Goal: Information Seeking & Learning: Learn about a topic

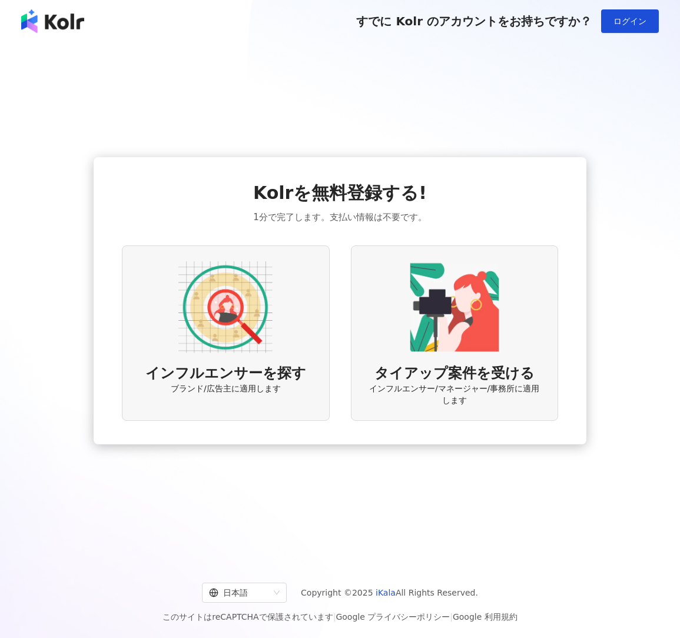
click at [326, 335] on div "インフルエンサーを探す ブランド/広告主に適用します タイアップ案件を受ける インフルエンサー/マネージャー/事務所に適用します" at bounding box center [340, 334] width 436 height 176
click at [303, 332] on div "インフルエンサーを探す ブランド/広告主に適用します" at bounding box center [225, 334] width 207 height 176
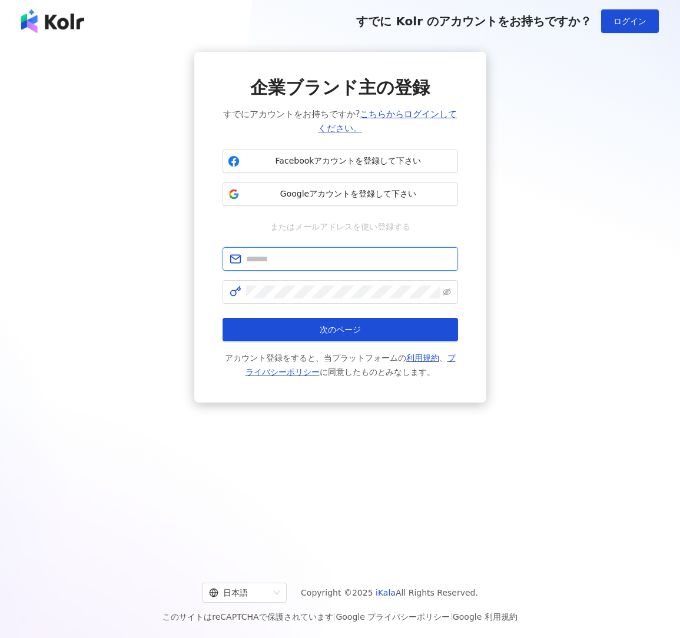
paste input "**********"
type input "**********"
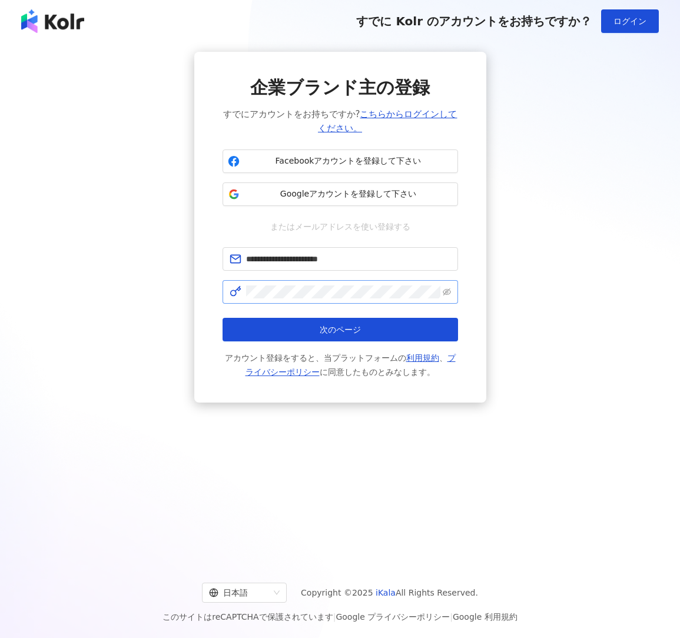
click at [302, 302] on span at bounding box center [341, 292] width 236 height 24
click at [453, 293] on span at bounding box center [341, 292] width 236 height 24
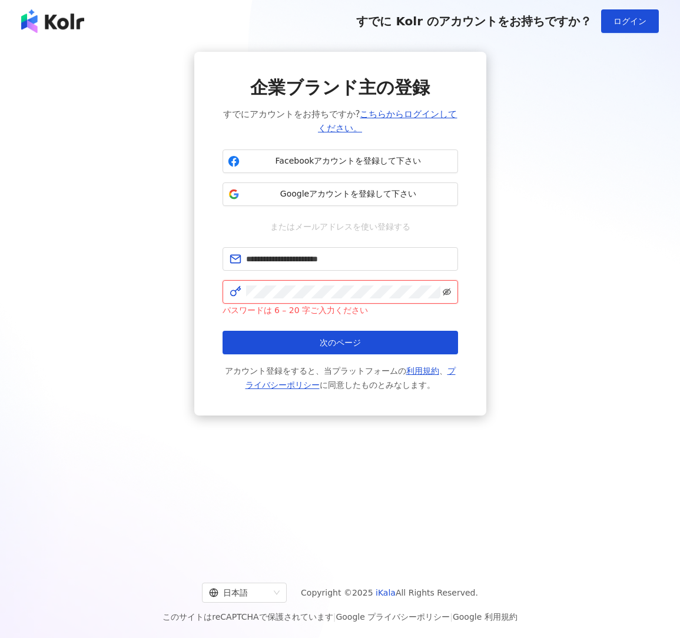
click at [449, 292] on icon "eye-invisible" at bounding box center [447, 292] width 8 height 8
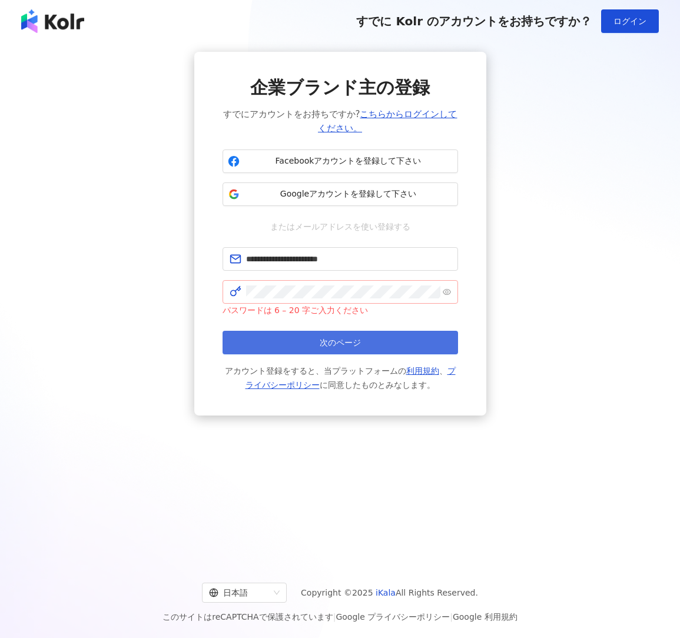
click at [362, 343] on button "次のページ" at bounding box center [341, 343] width 236 height 24
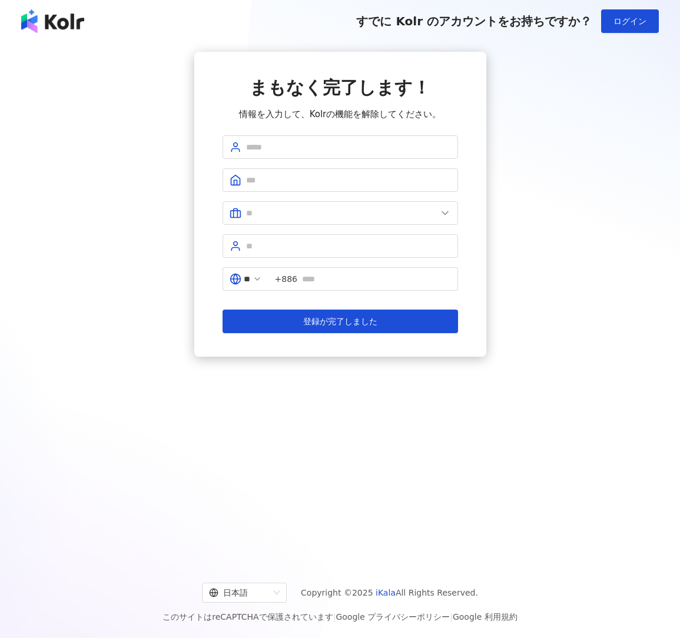
scroll to position [3, 0]
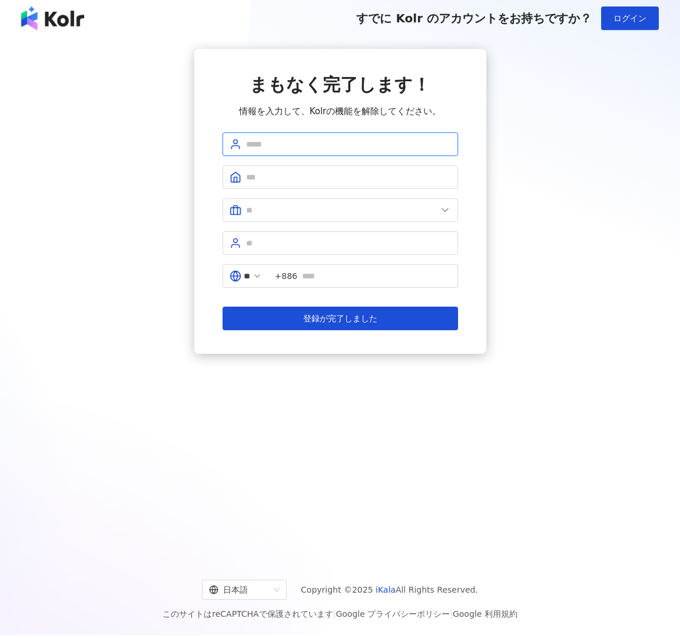
click at [286, 148] on input "text" at bounding box center [348, 144] width 205 height 13
type input "*"
type input "*********"
click at [270, 170] on span at bounding box center [341, 178] width 236 height 24
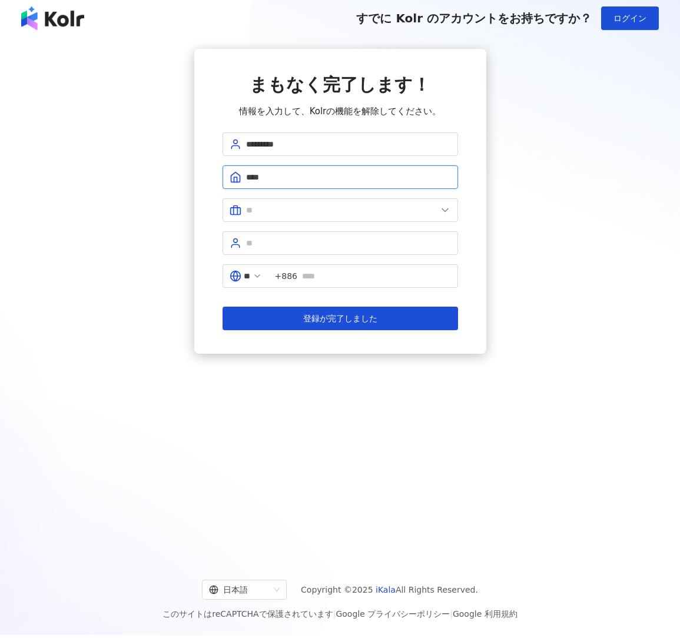
scroll to position [3, 1]
type input "****"
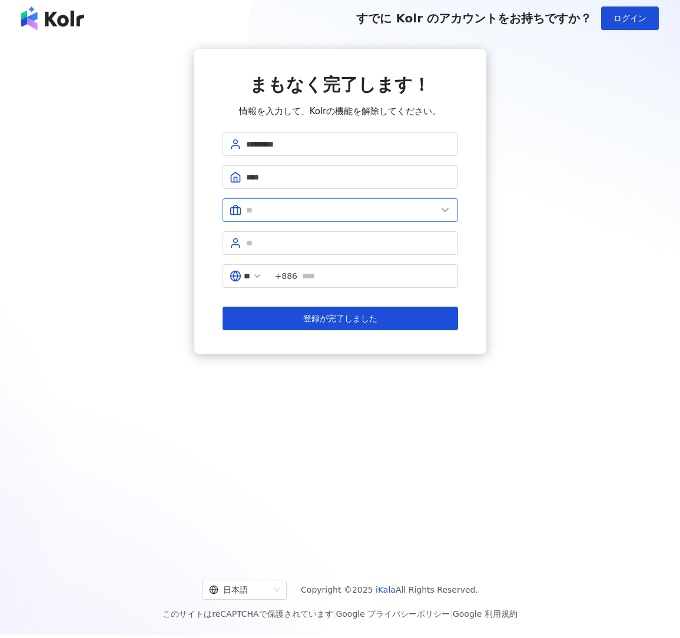
click at [283, 212] on input "text" at bounding box center [341, 210] width 191 height 13
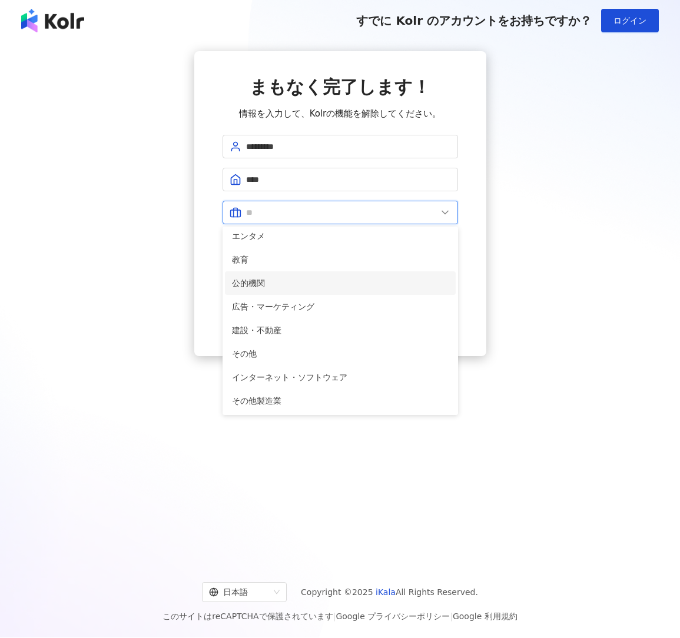
scroll to position [240, 0]
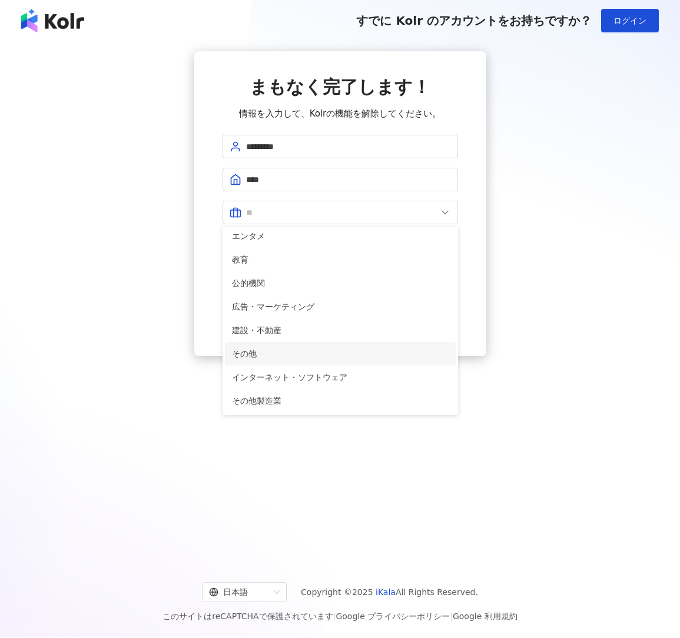
click at [287, 357] on span "その他" at bounding box center [340, 354] width 217 height 13
type input "***"
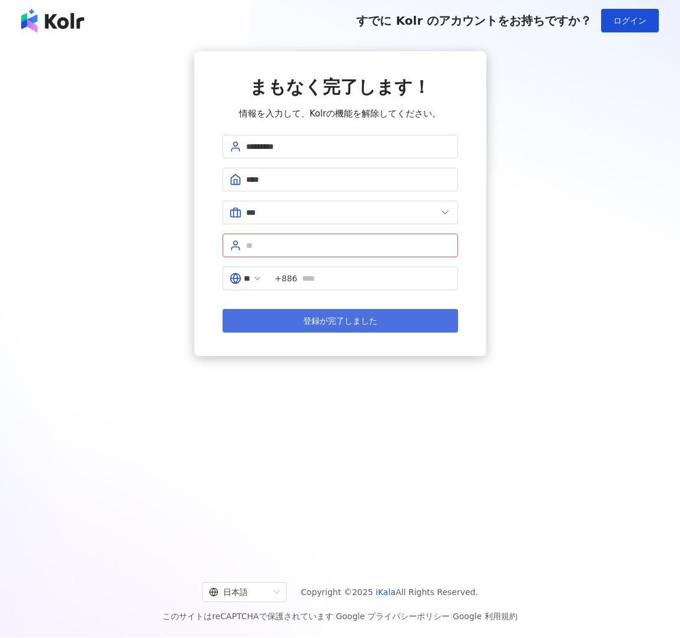
click at [355, 316] on span "登録が完了しました" at bounding box center [340, 320] width 74 height 9
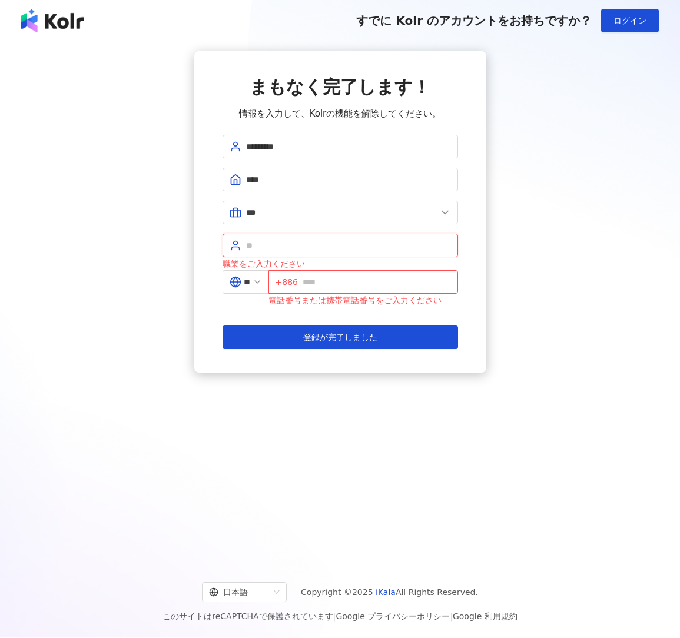
click at [275, 247] on input "text" at bounding box center [348, 245] width 205 height 13
type input "****"
click at [261, 284] on icon at bounding box center [257, 281] width 9 height 9
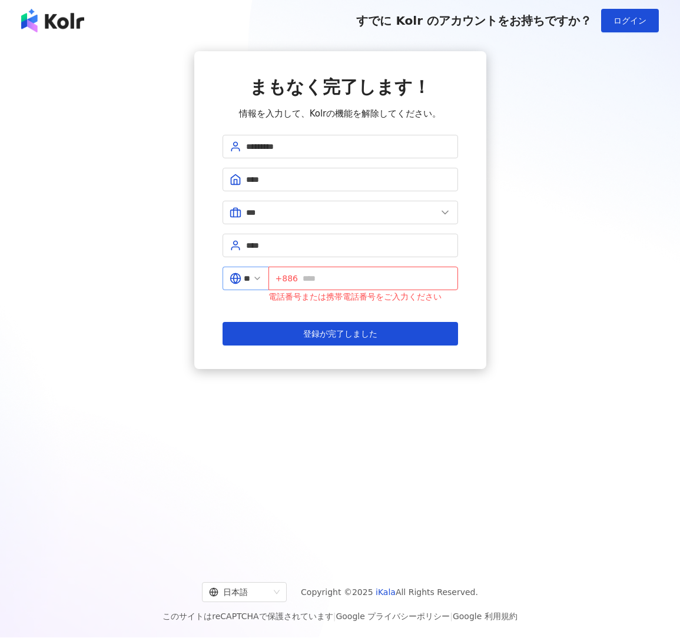
click at [262, 279] on icon at bounding box center [257, 278] width 9 height 9
click at [250, 277] on input "**" at bounding box center [247, 278] width 6 height 13
click at [305, 280] on span "+886" at bounding box center [364, 279] width 190 height 24
click at [250, 278] on input "**" at bounding box center [247, 278] width 6 height 13
click at [192, 379] on div "日本" at bounding box center [203, 380] width 113 height 21
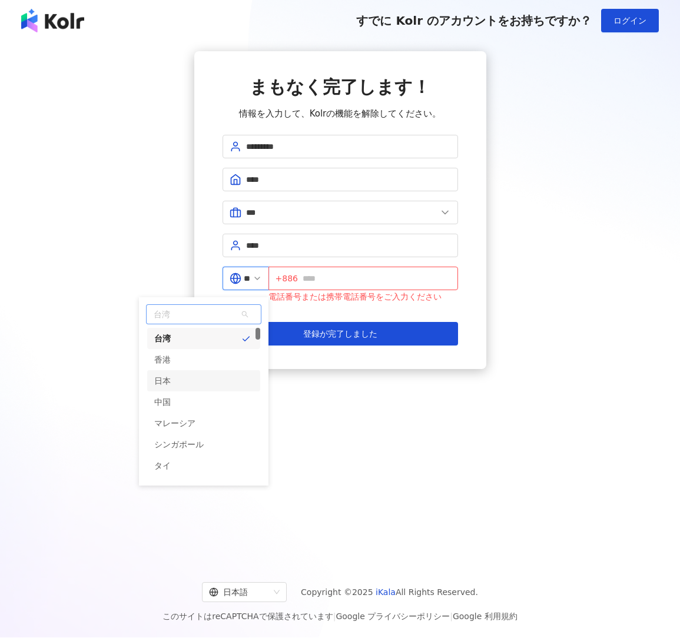
type input "**"
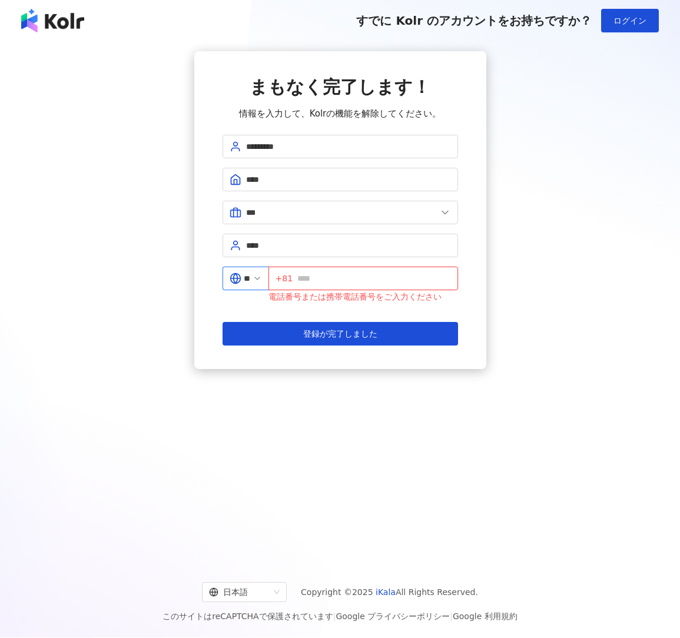
click at [316, 282] on input "text" at bounding box center [373, 278] width 153 height 13
type input "*"
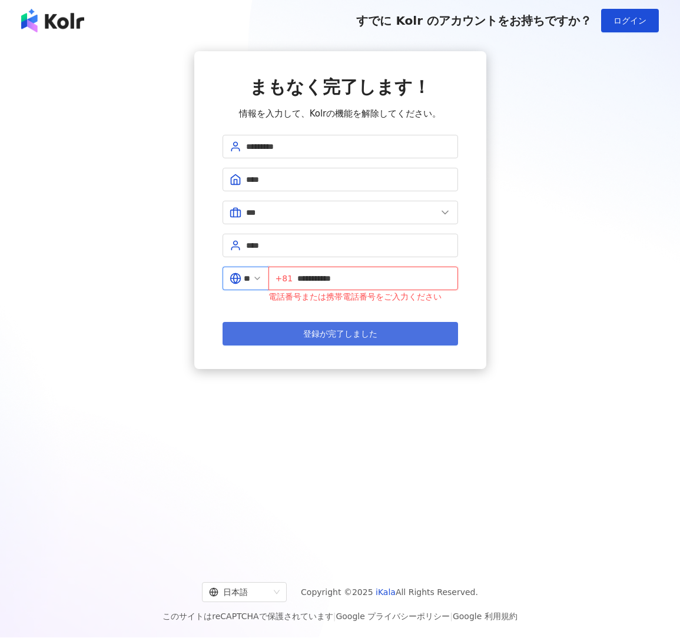
type input "**********"
click at [347, 337] on span "登録が完了しました" at bounding box center [340, 333] width 74 height 9
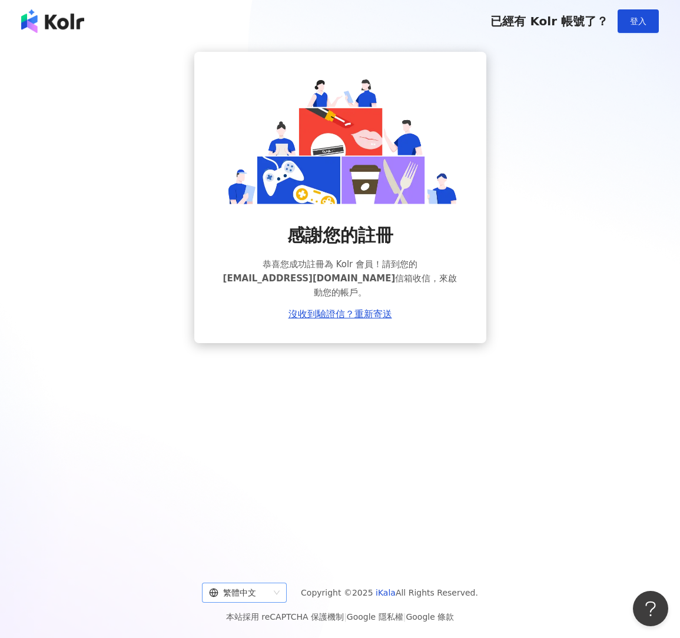
click at [280, 591] on span "繁體中文" at bounding box center [244, 593] width 71 height 19
click at [273, 571] on div "日本語" at bounding box center [249, 568] width 66 height 13
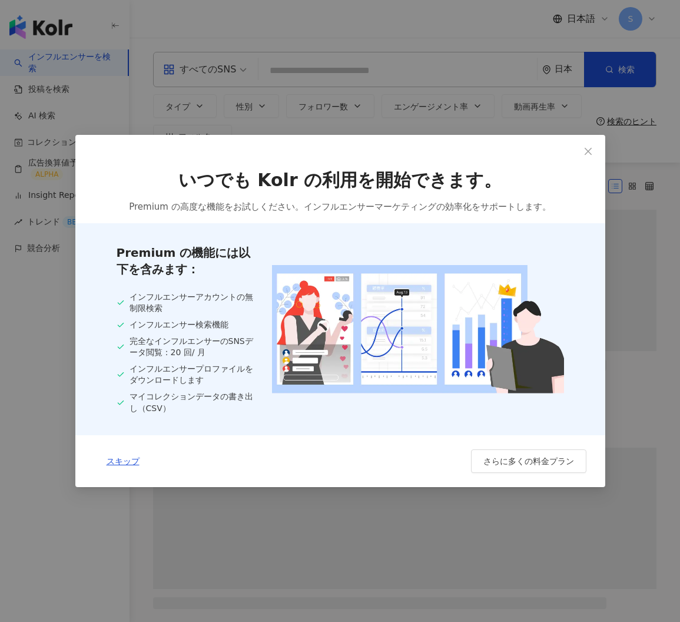
scroll to position [1, 0]
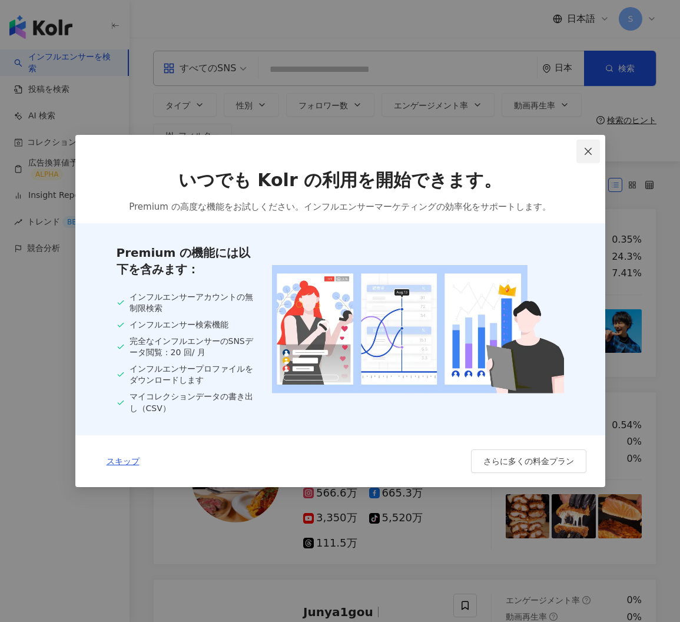
click at [594, 154] on span "Close" at bounding box center [589, 151] width 24 height 9
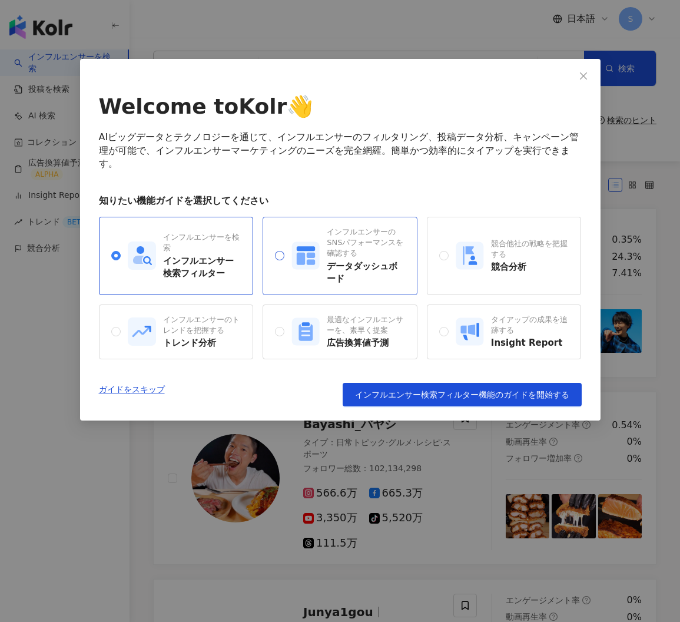
click at [354, 260] on div "データダッシュボード" at bounding box center [366, 272] width 78 height 25
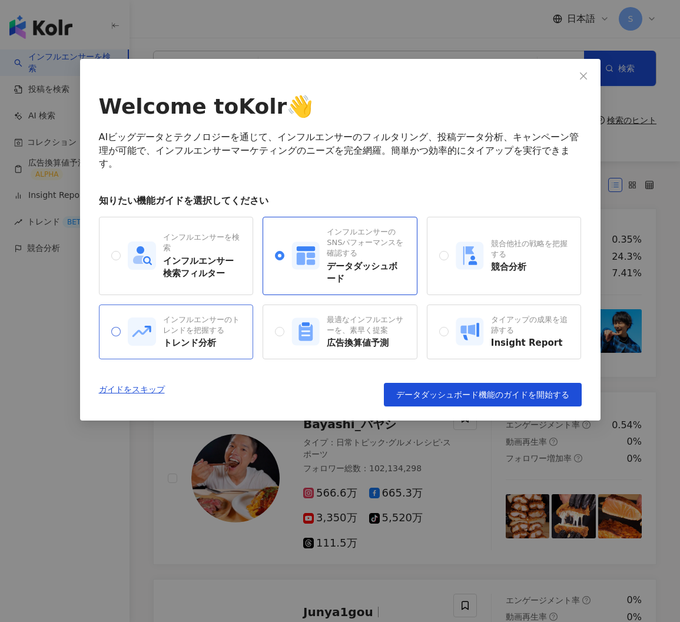
click at [201, 337] on div "トレンド分析" at bounding box center [202, 343] width 78 height 12
click at [359, 260] on div "データダッシュボード" at bounding box center [366, 272] width 78 height 25
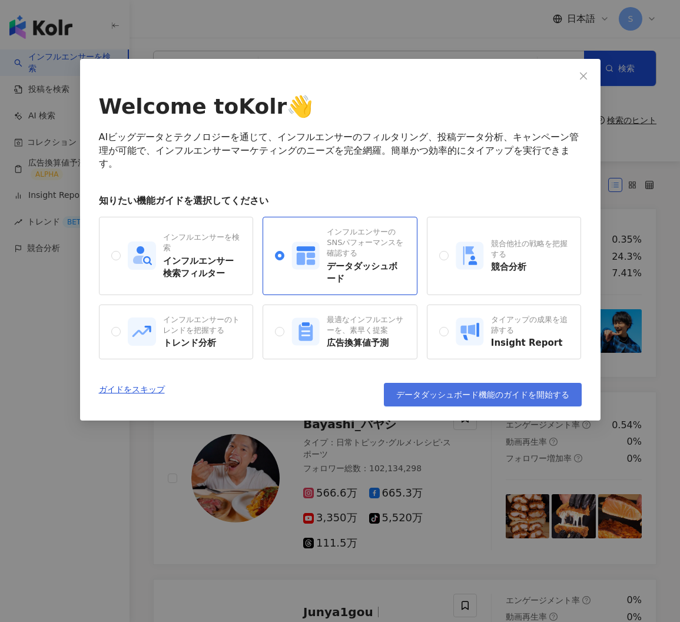
click at [475, 390] on span "データダッシュボード機能のガイドを開始する" at bounding box center [482, 394] width 173 height 9
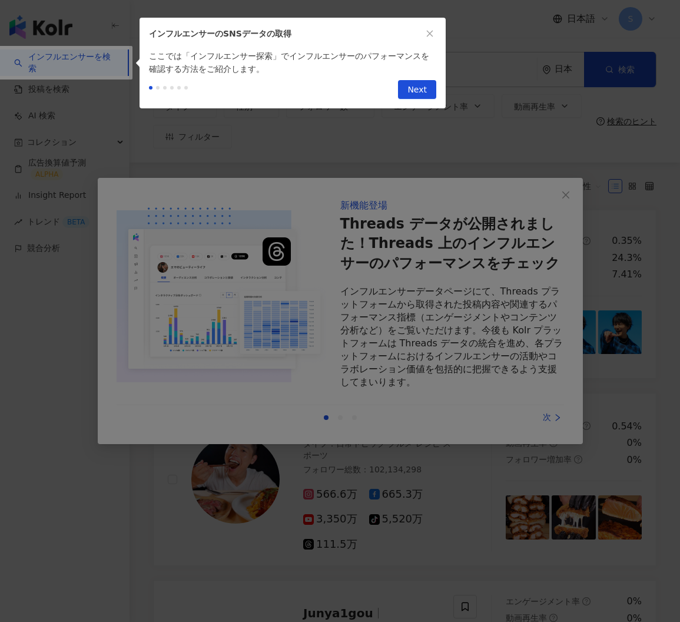
click at [556, 421] on div at bounding box center [340, 311] width 680 height 622
click at [550, 420] on div at bounding box center [340, 311] width 680 height 622
click at [423, 82] on span "Next" at bounding box center [417, 90] width 19 height 19
type input "**********"
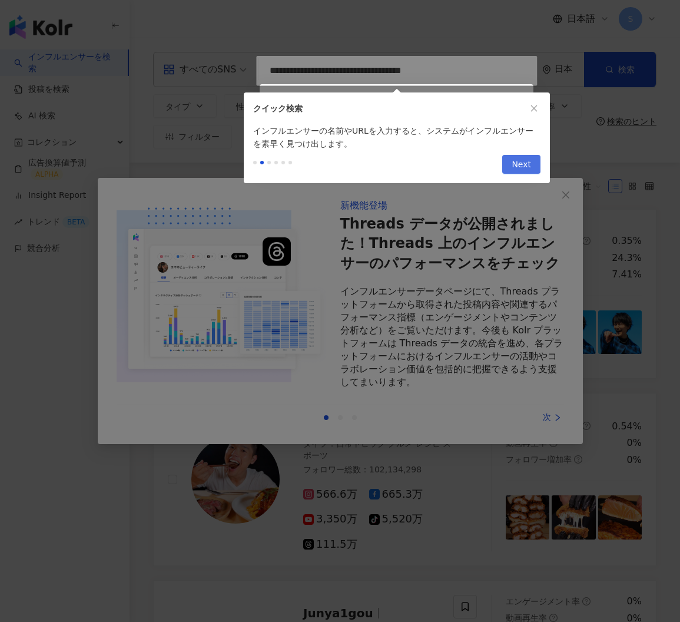
click at [521, 161] on span "Next" at bounding box center [521, 165] width 19 height 19
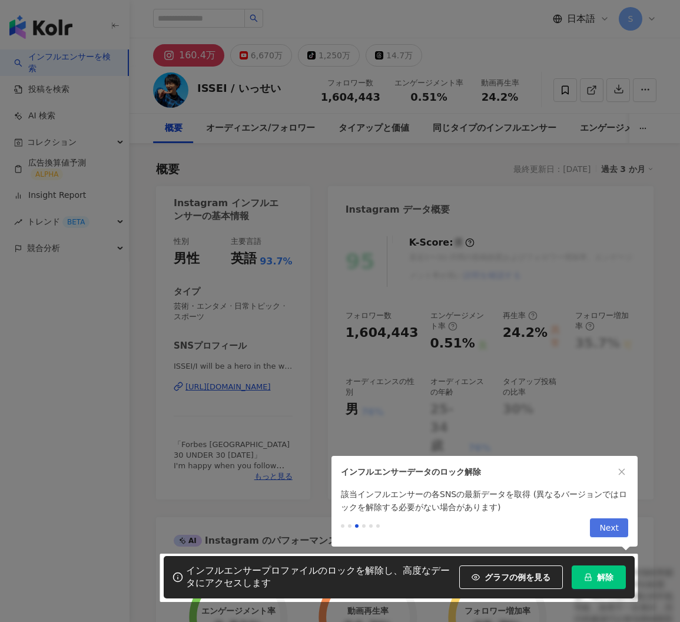
click at [620, 532] on button "Next" at bounding box center [609, 527] width 38 height 19
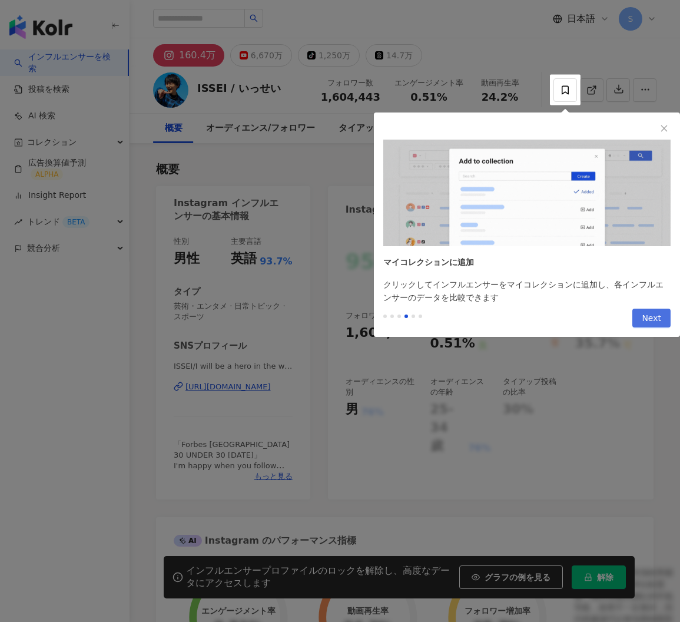
click at [660, 316] on span "Next" at bounding box center [651, 318] width 19 height 19
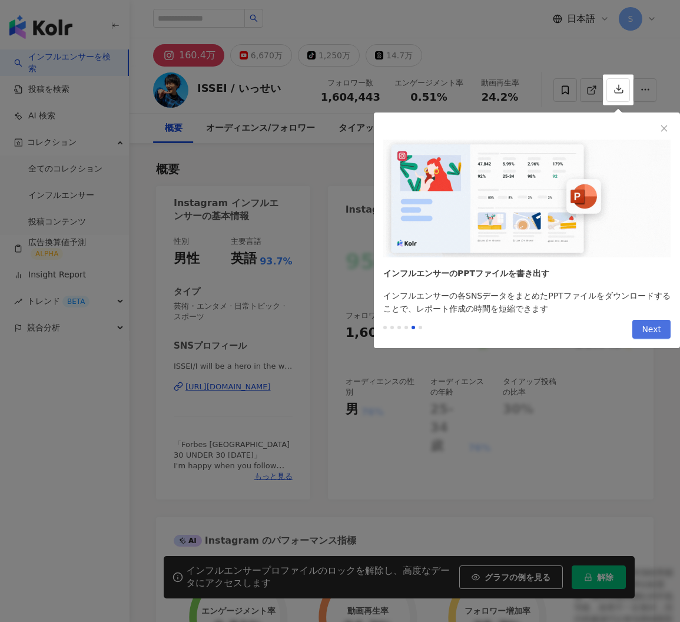
click at [660, 331] on span "Next" at bounding box center [651, 329] width 19 height 19
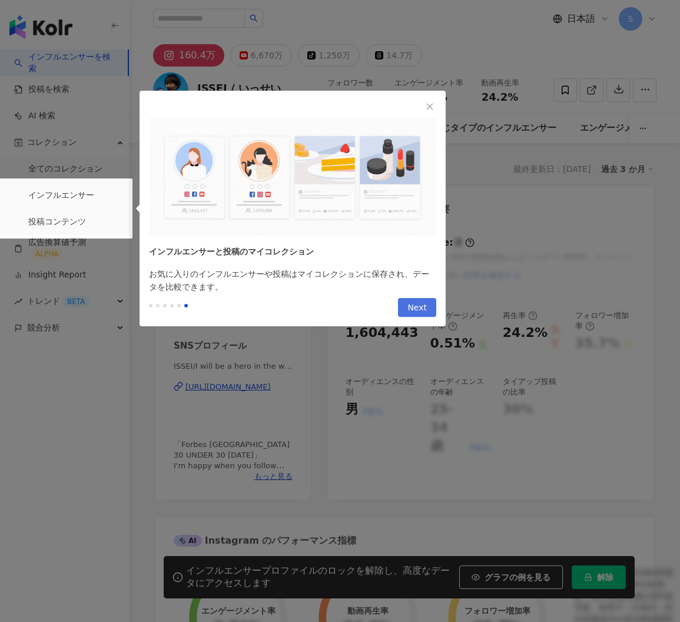
click at [428, 305] on button "Next" at bounding box center [417, 307] width 38 height 19
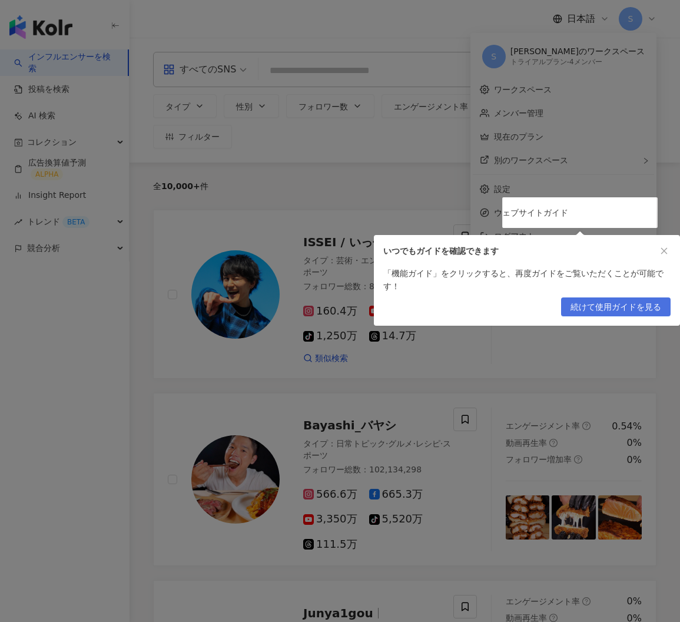
click at [628, 298] on span "続けて使用ガイドを見る" at bounding box center [616, 307] width 91 height 19
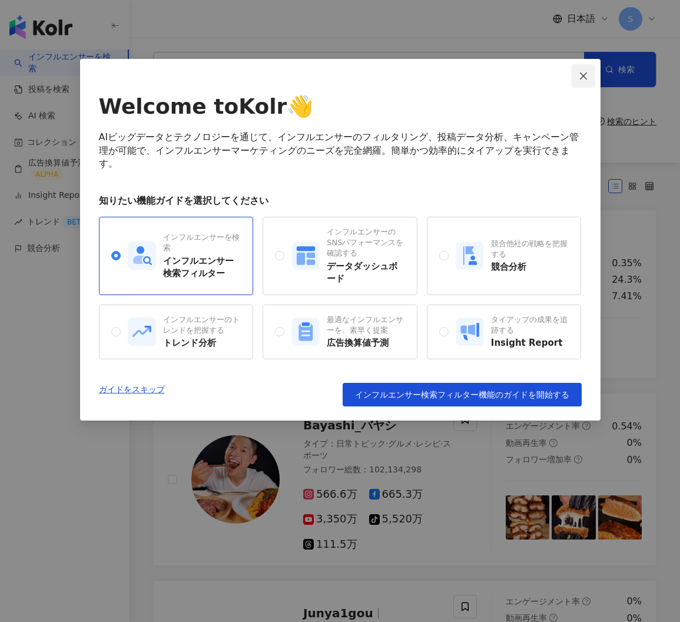
click at [586, 70] on button "Close" at bounding box center [584, 76] width 24 height 24
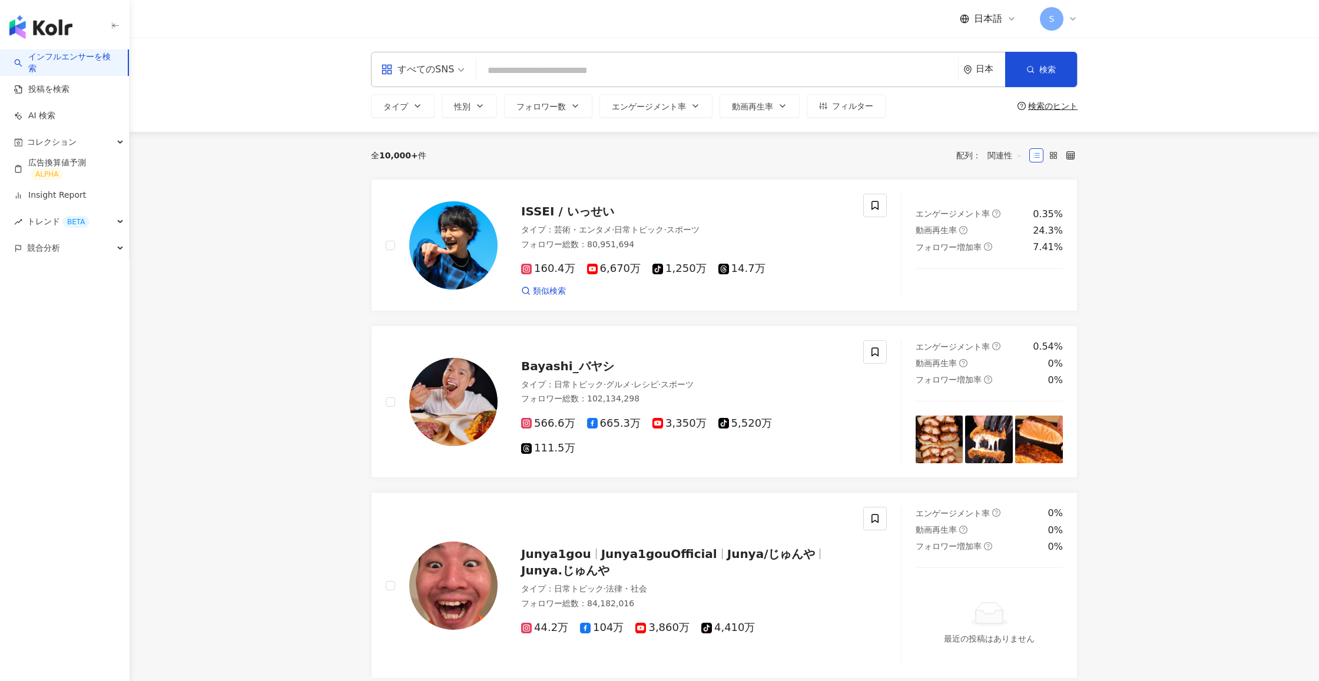
click at [601, 69] on input "search" at bounding box center [717, 70] width 472 height 22
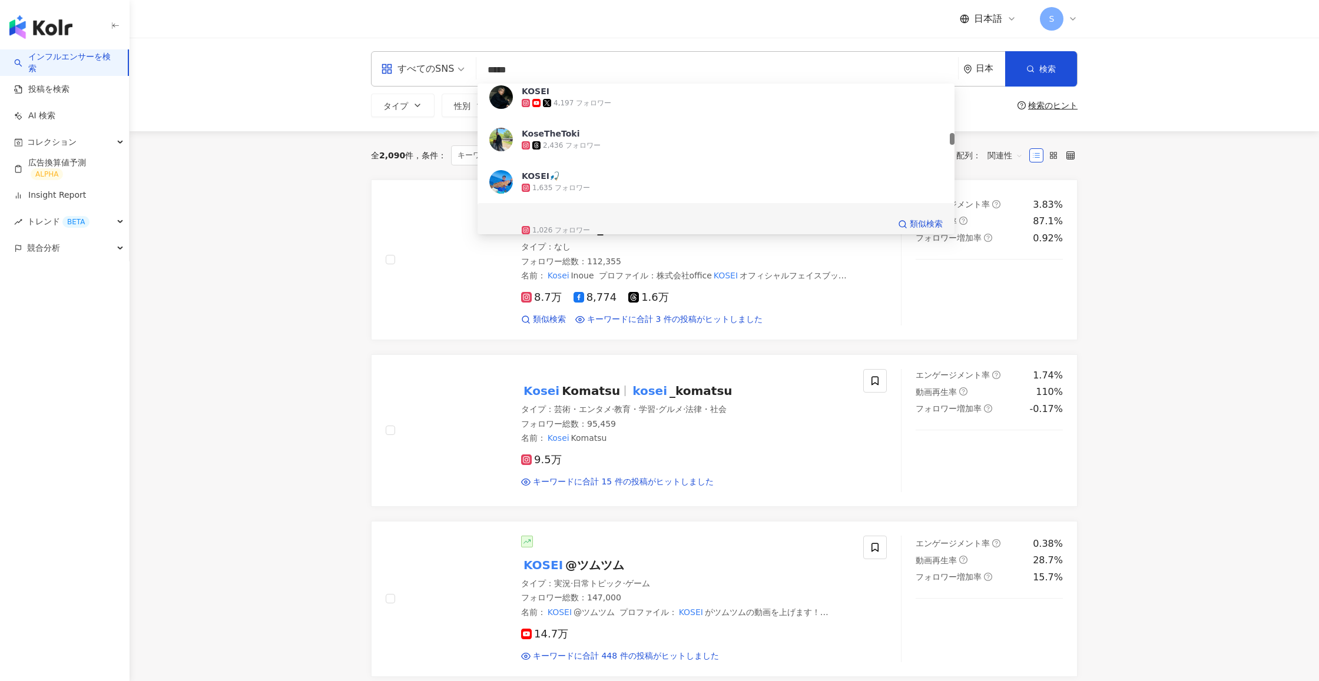
scroll to position [574, 0]
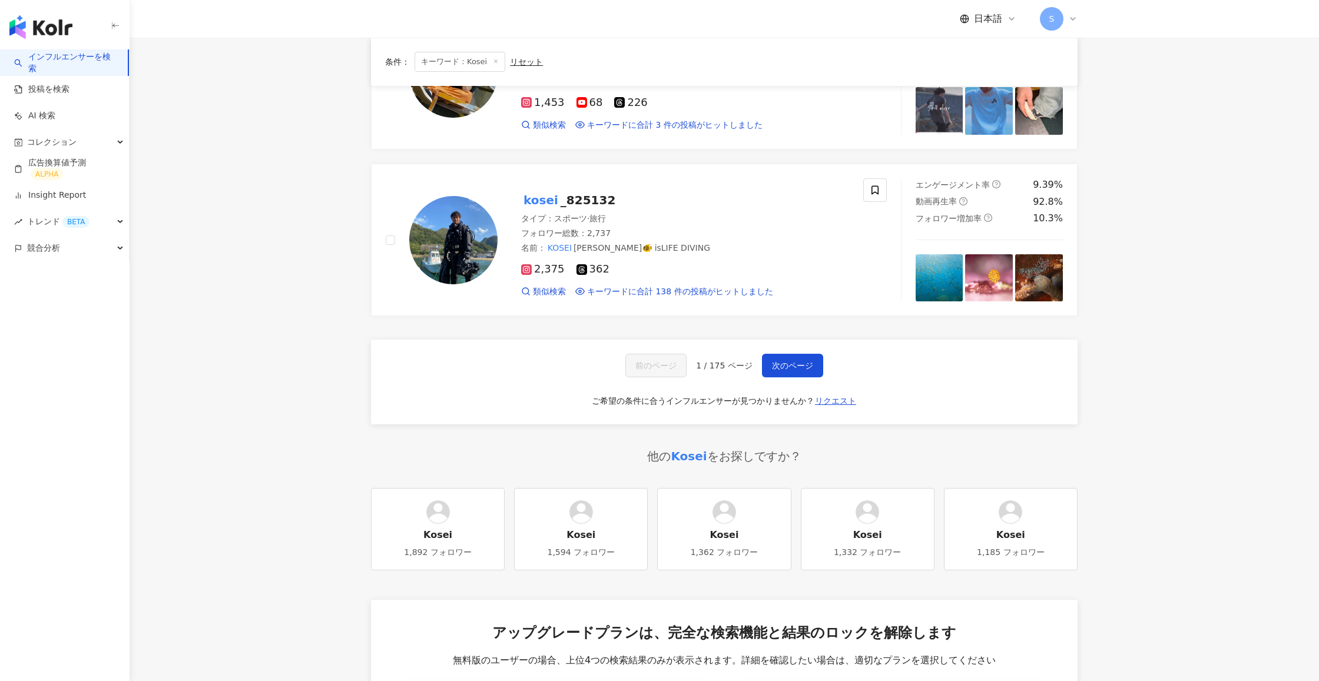
scroll to position [1723, 0]
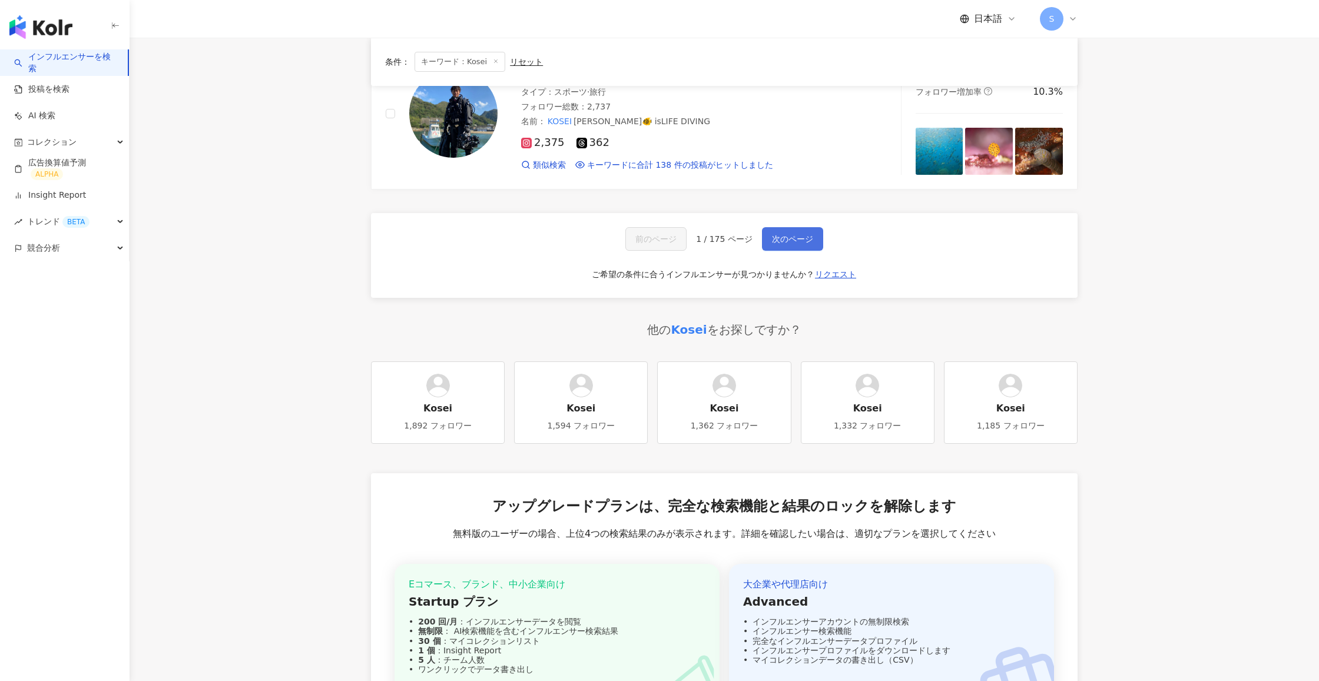
click at [680, 234] on span "次のページ" at bounding box center [792, 238] width 41 height 9
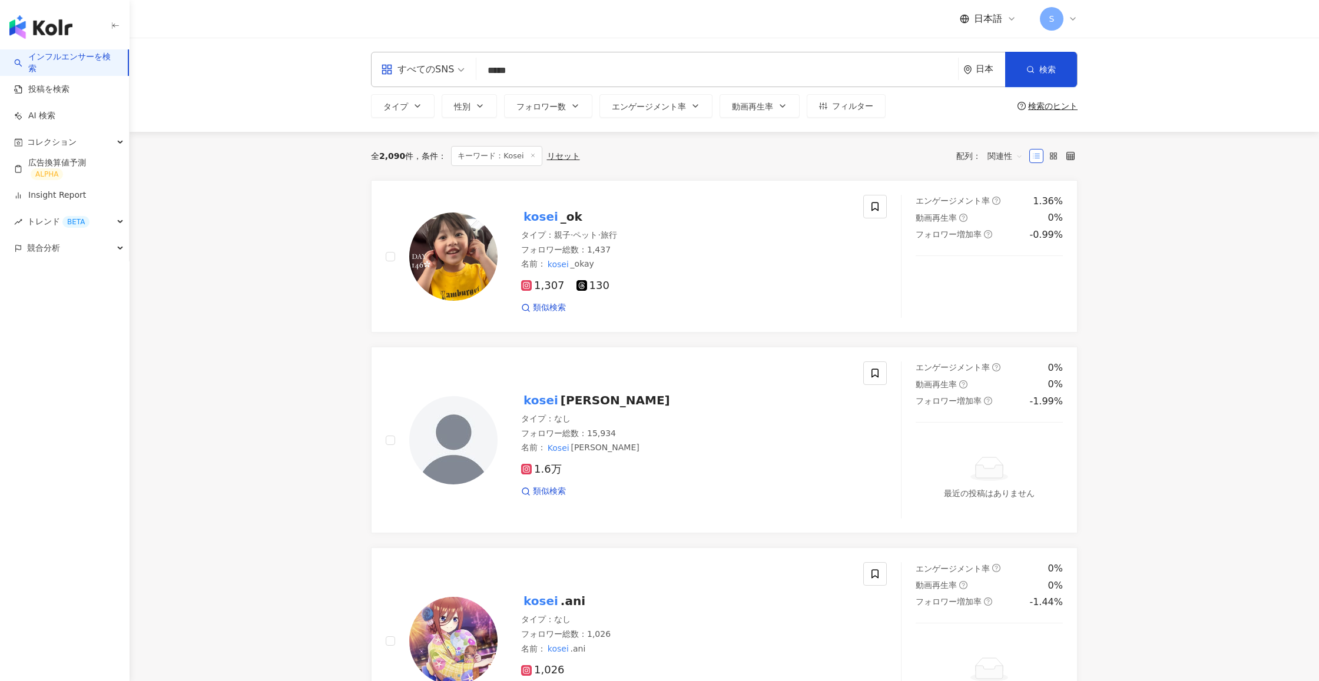
scroll to position [0, 0]
click at [538, 70] on input "*****" at bounding box center [717, 70] width 472 height 22
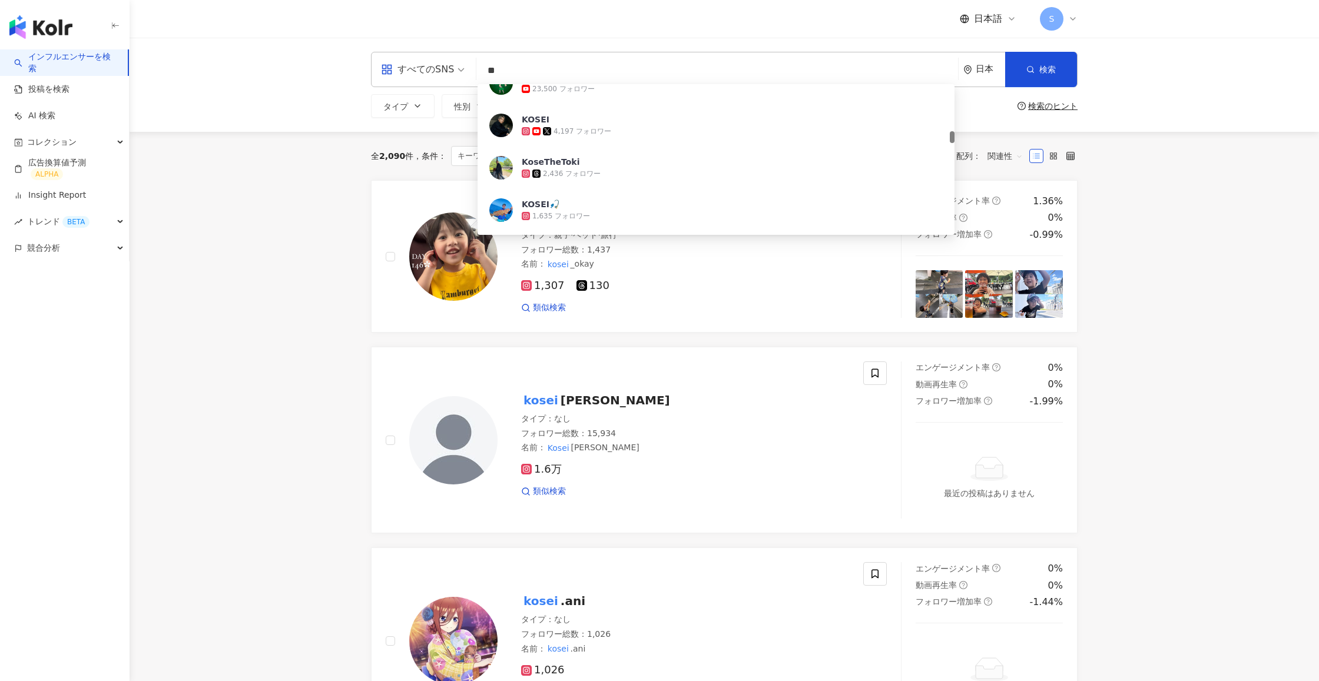
type input "*"
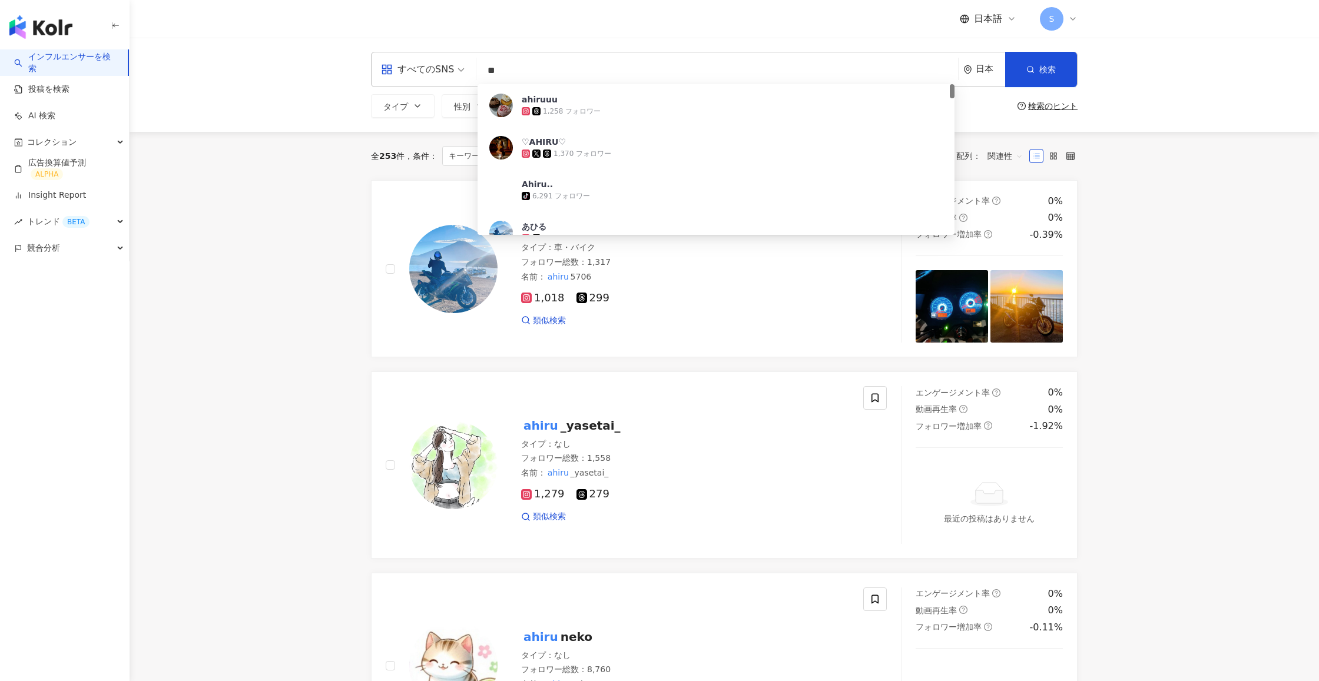
type input "*"
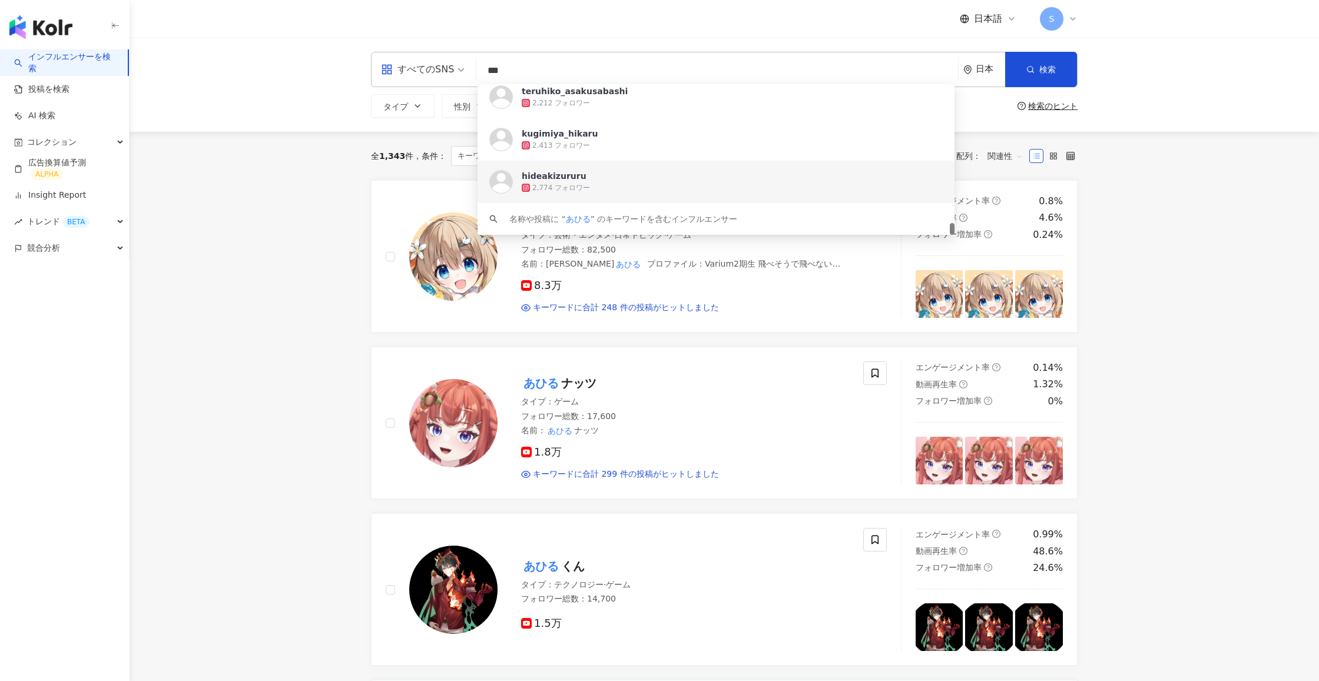
scroll to position [39, 0]
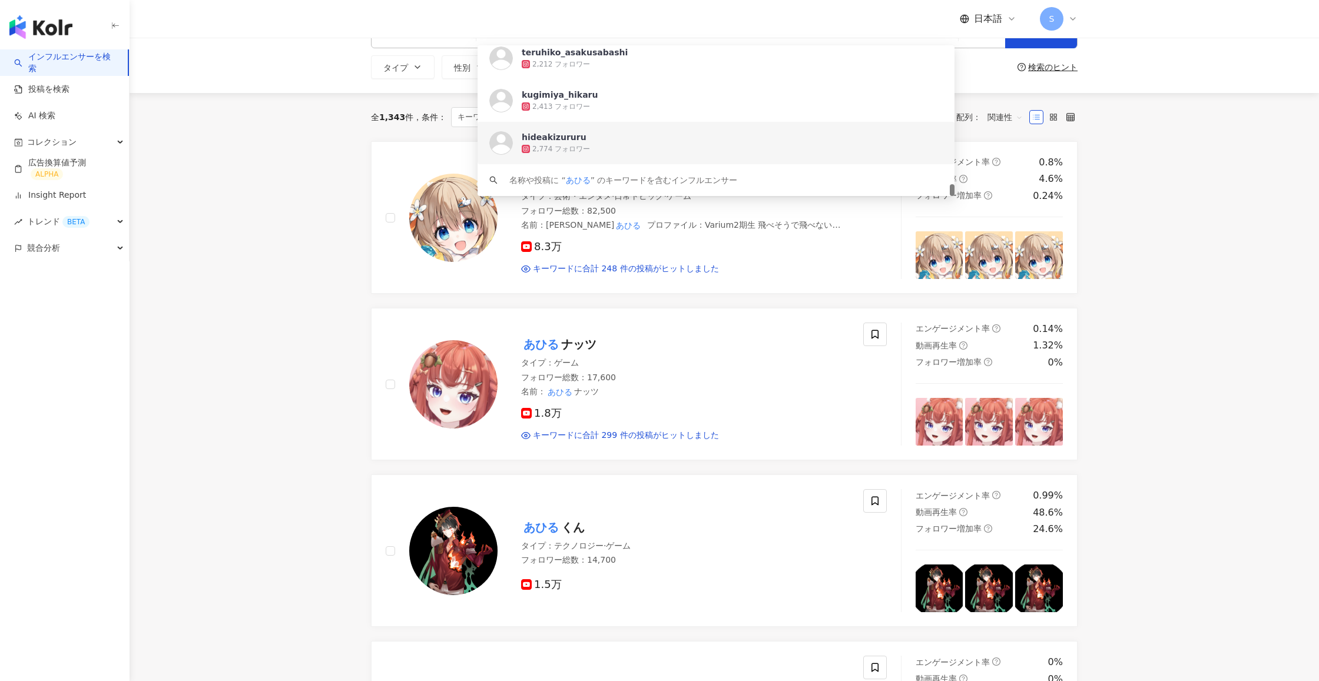
drag, startPoint x: 1133, startPoint y: 213, endPoint x: 1127, endPoint y: 210, distance: 6.6
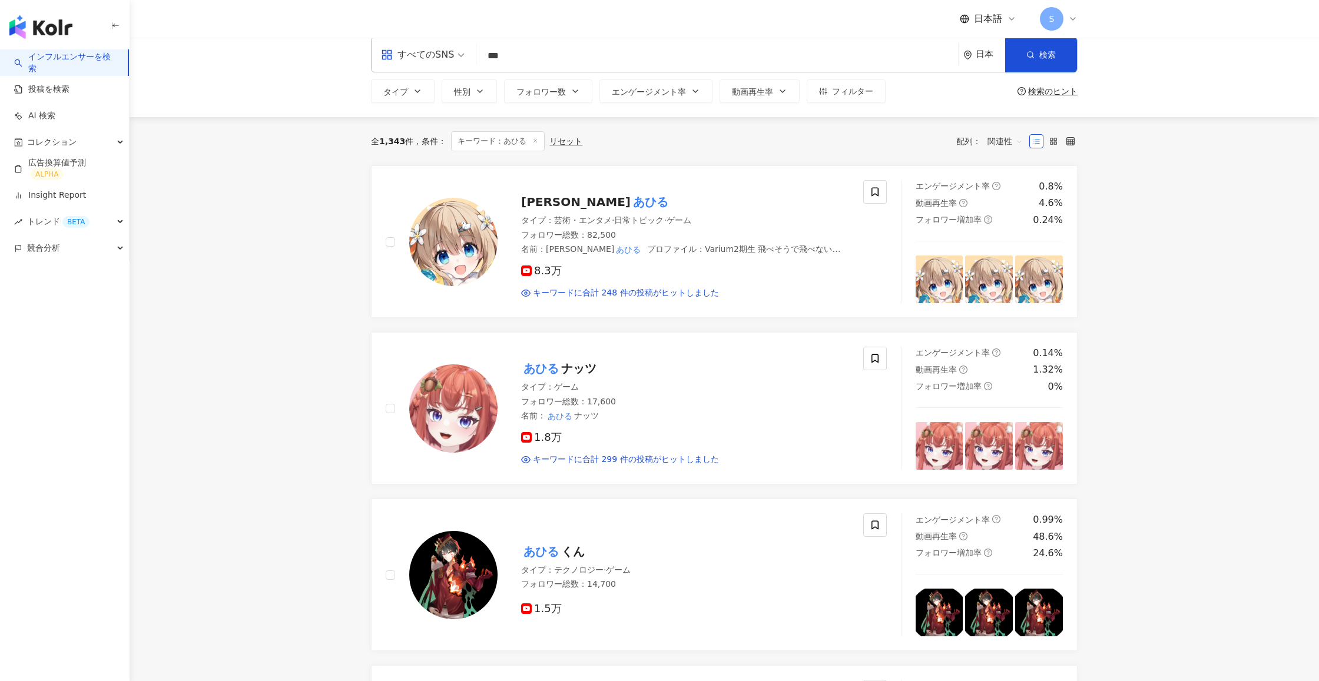
scroll to position [11, 0]
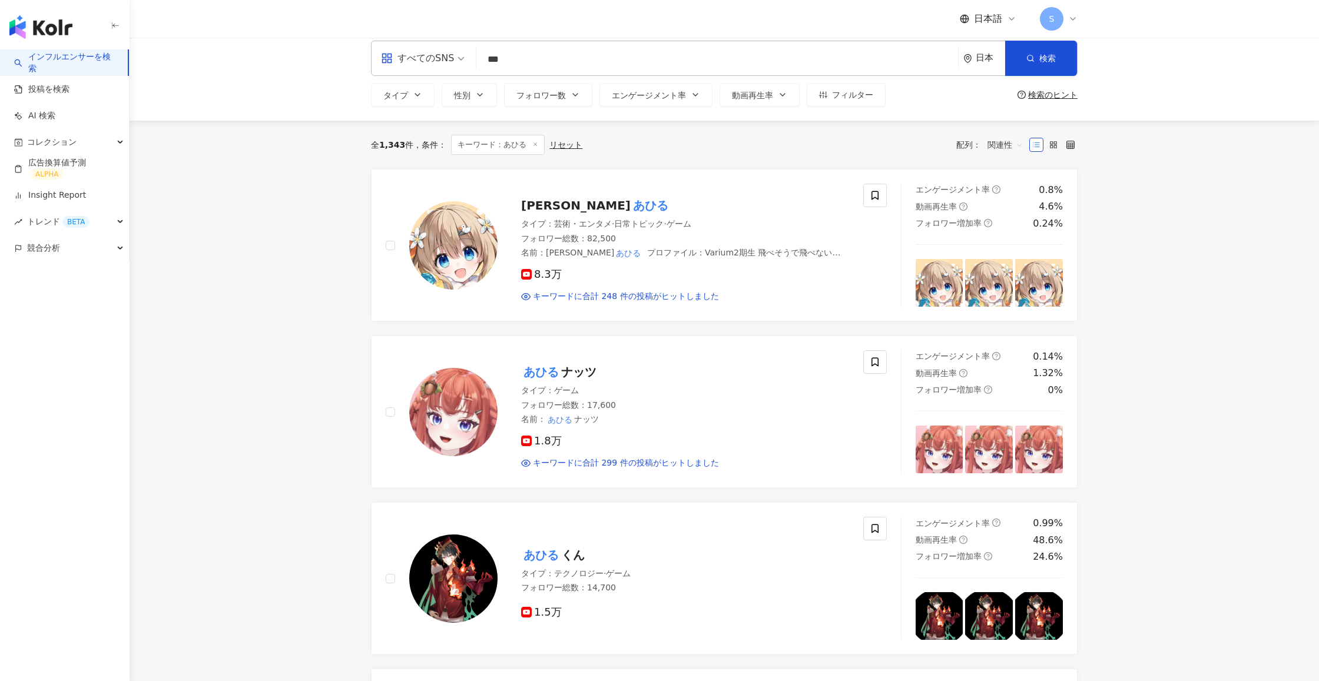
click at [535, 59] on input "***" at bounding box center [717, 59] width 472 height 22
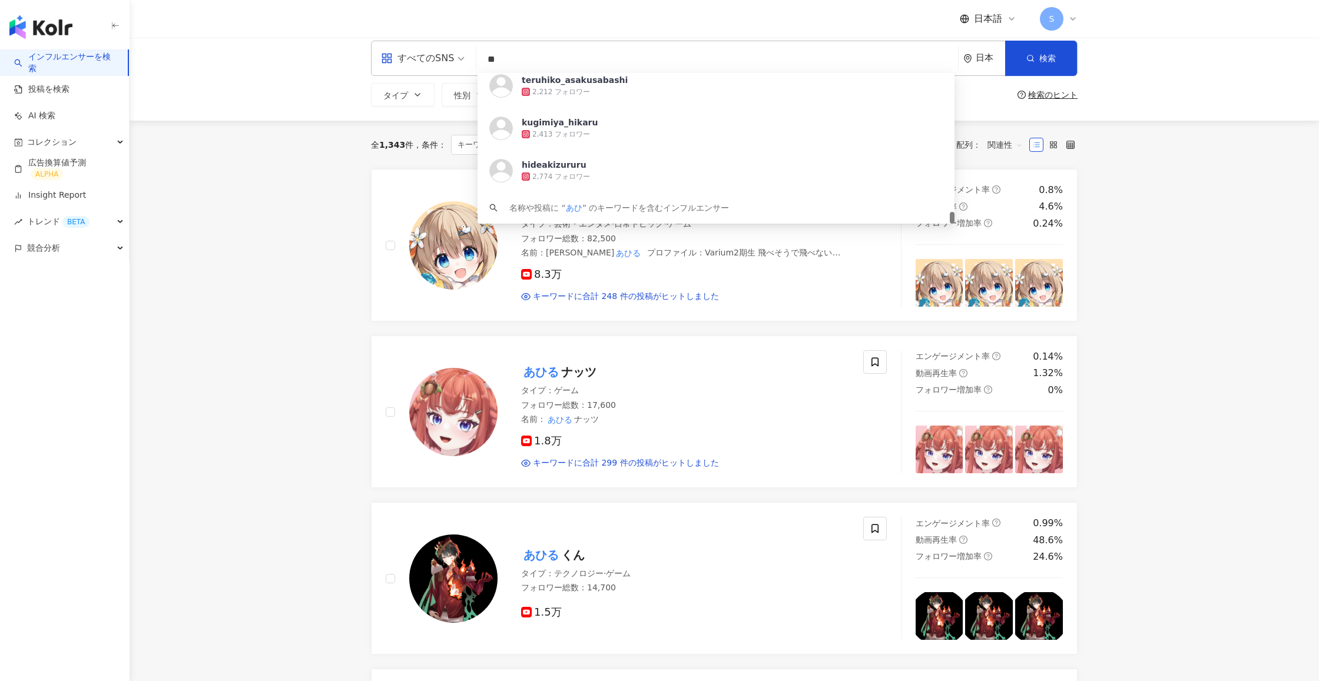
type input "*"
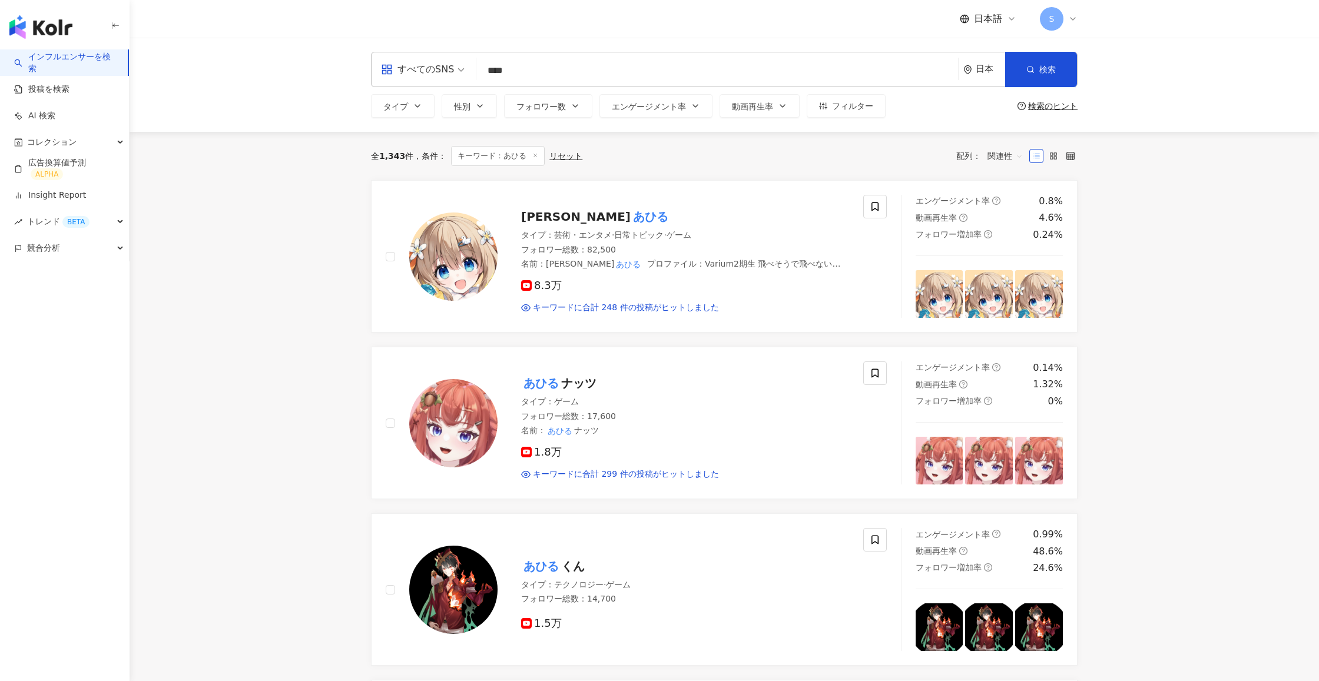
type input "****"
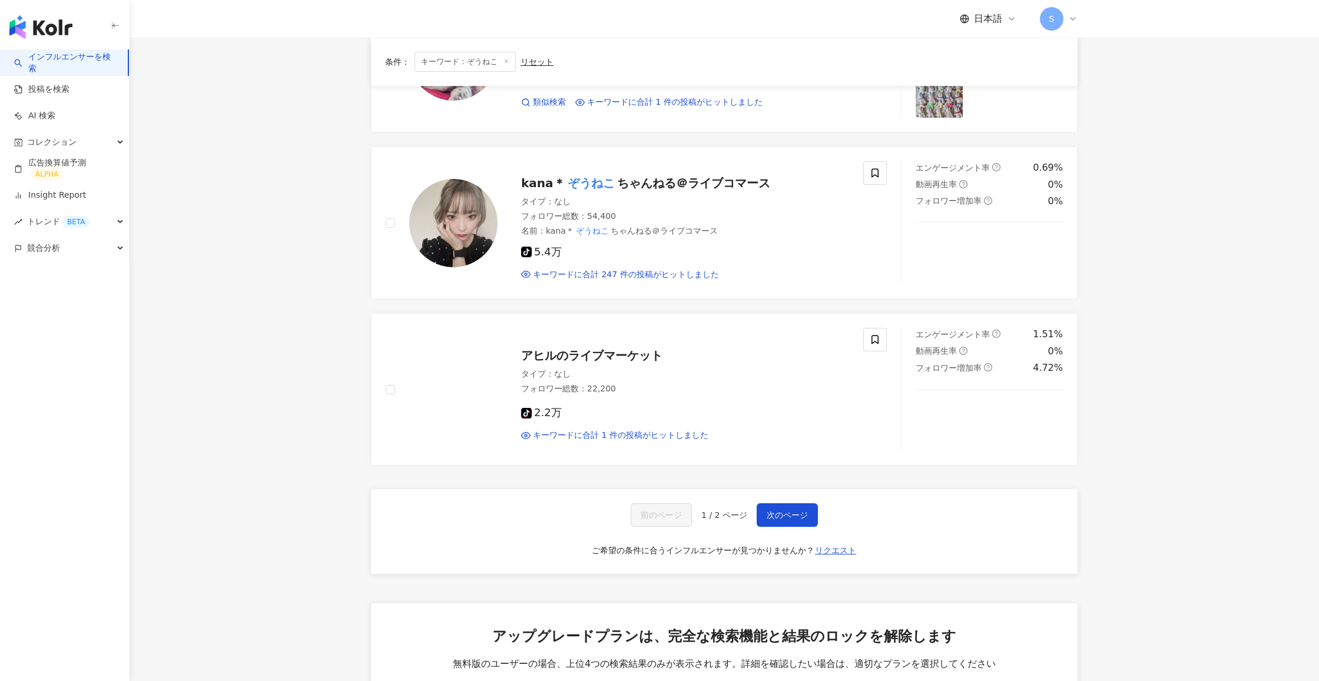
scroll to position [1859, 0]
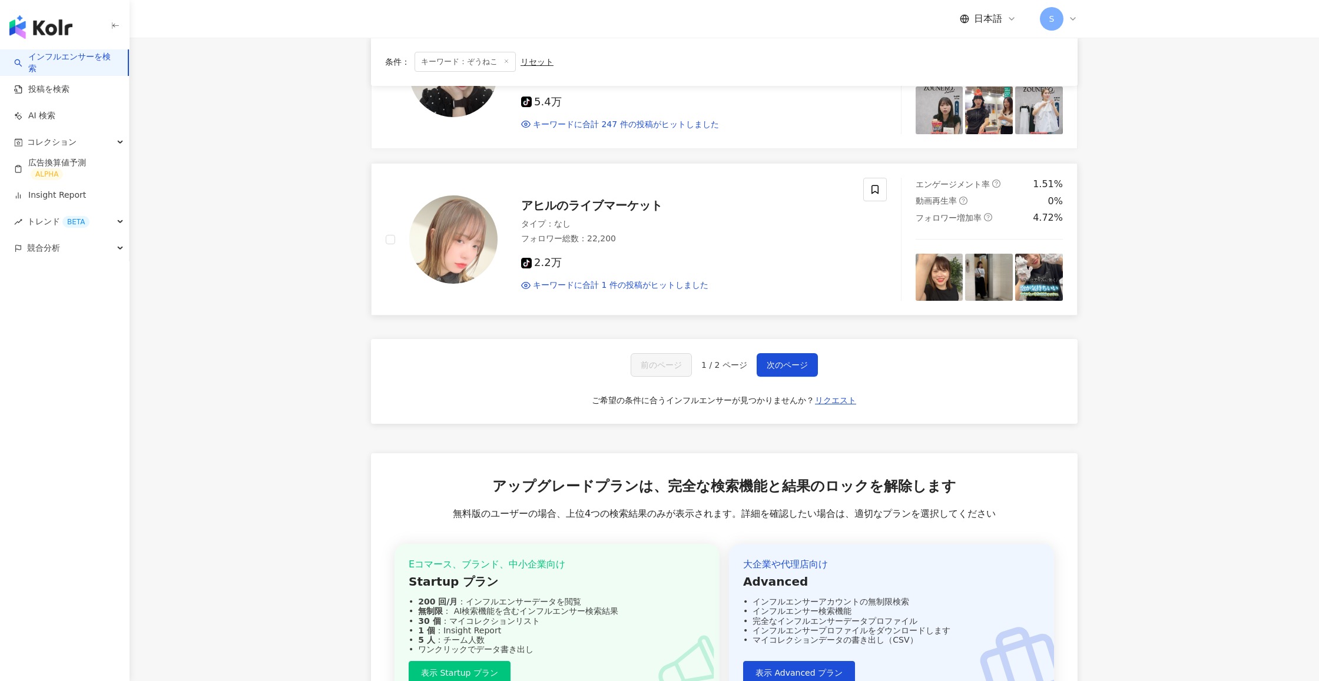
click at [564, 198] on span "アヒルのライブマーケット" at bounding box center [591, 205] width 141 height 14
click at [65, 31] on img "button" at bounding box center [40, 27] width 63 height 24
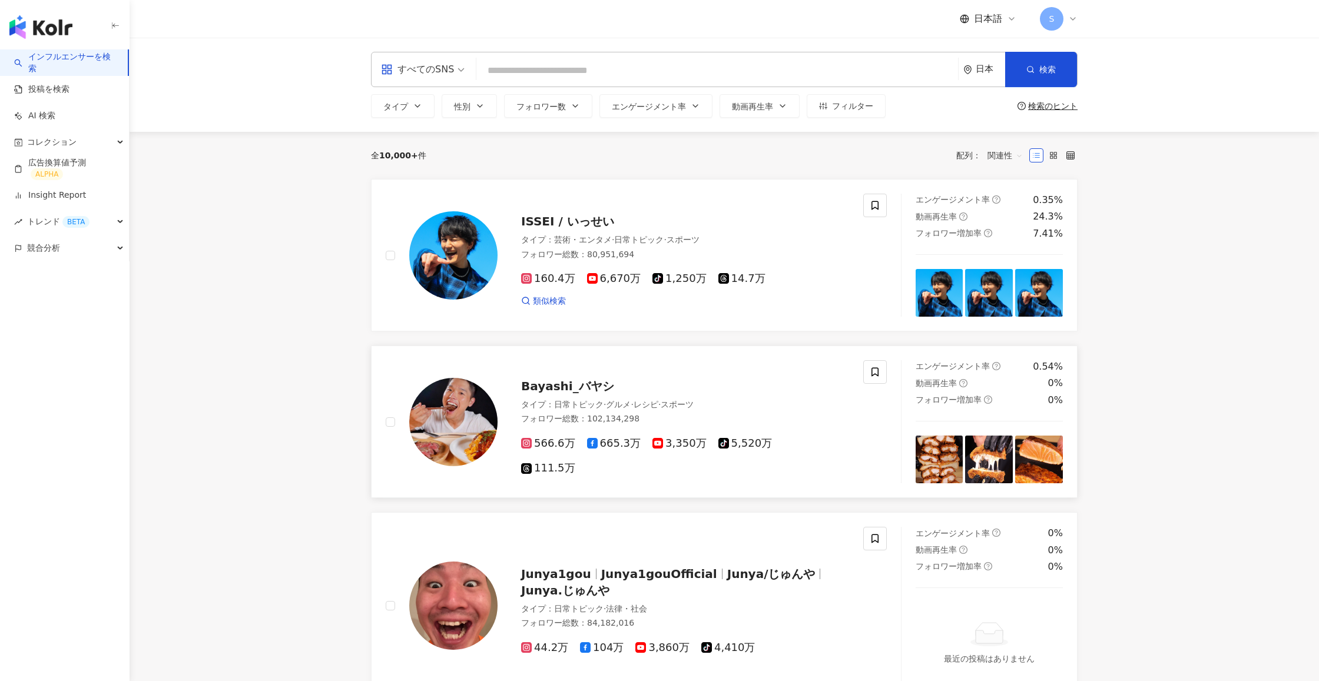
click at [475, 419] on img at bounding box center [453, 422] width 88 height 88
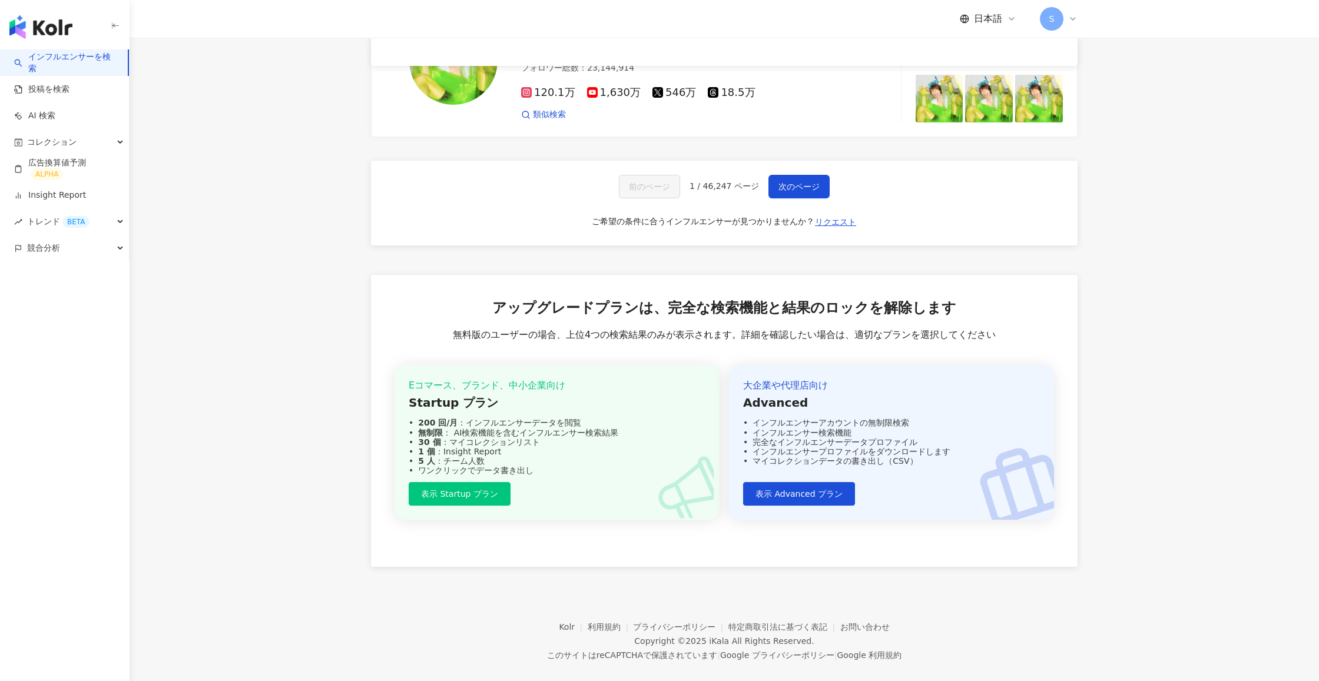
scroll to position [2051, 0]
click at [680, 484] on div "大企業や代理店向け Advanced インフルエンサーアカウントの無制限検索 インフルエンサー検索機能 完全なインフルエンサーデータプロファイル インフルエン…" at bounding box center [891, 443] width 325 height 155
click at [680, 484] on button "表示 Advanced プラン" at bounding box center [799, 496] width 112 height 24
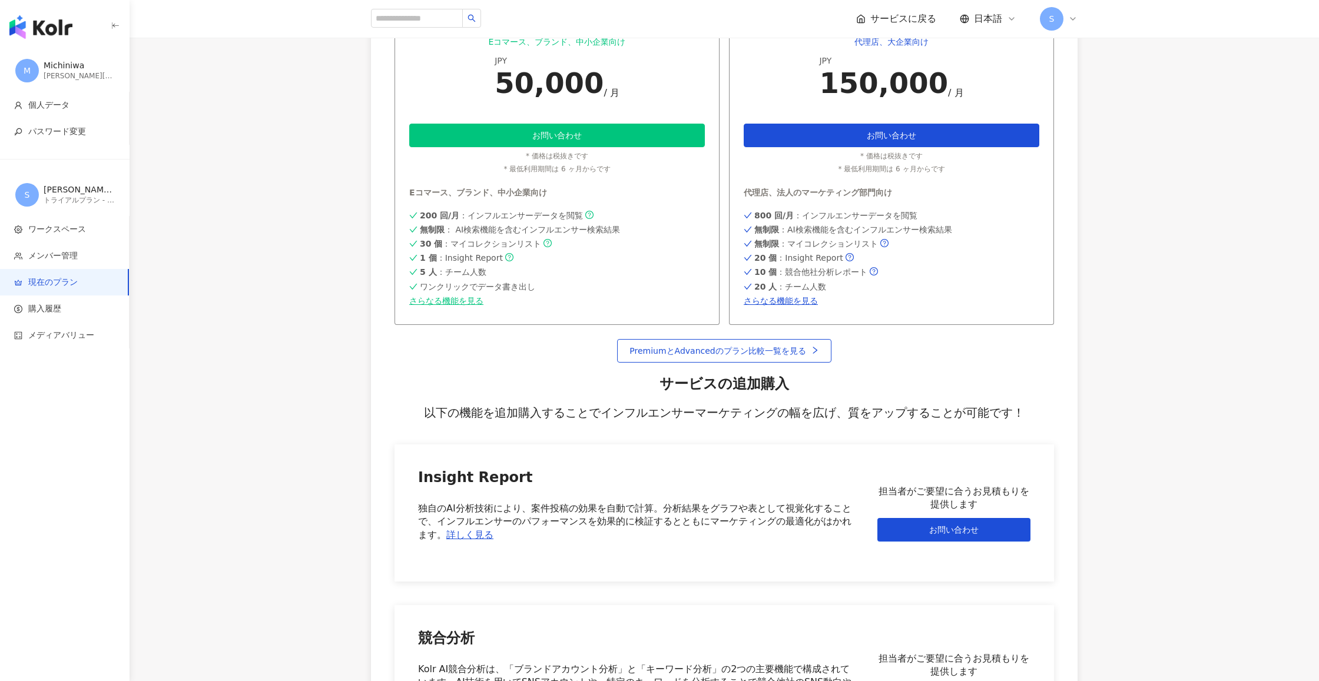
scroll to position [515, 0]
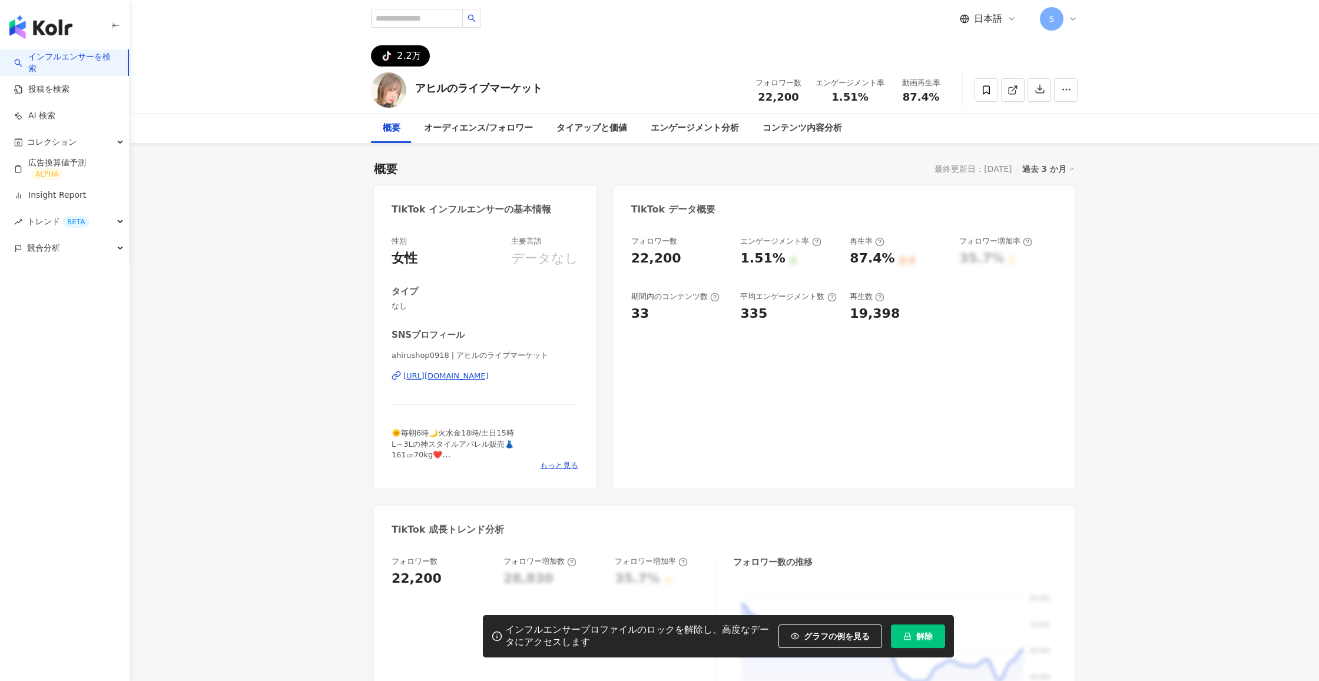
click at [392, 95] on img at bounding box center [388, 89] width 35 height 35
click at [812, 242] on icon at bounding box center [816, 241] width 9 height 9
click at [998, 295] on div "フォロワー数 22,200 エンゲージメント率 1.51% 良 再生率 87.4% 異常 フォロワー増加率 35.7% 可 期間内のコンテンツ数 33 平均エ…" at bounding box center [844, 279] width 426 height 87
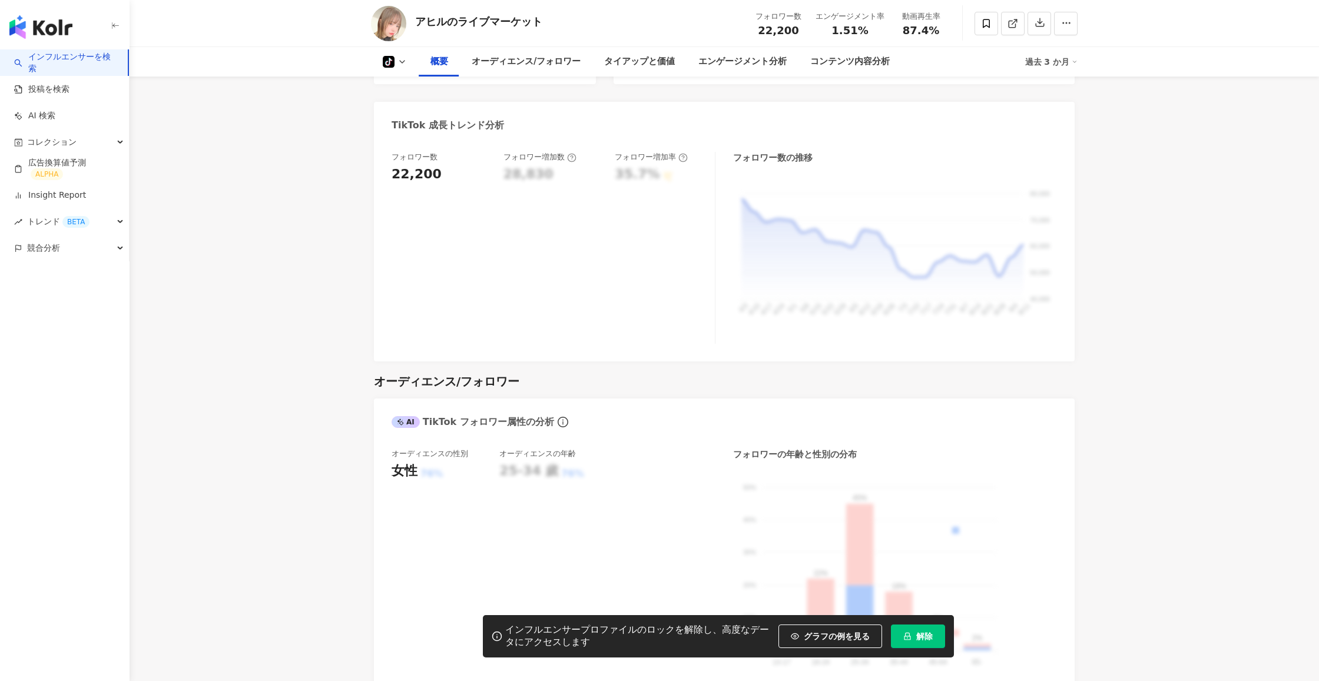
scroll to position [633, 0]
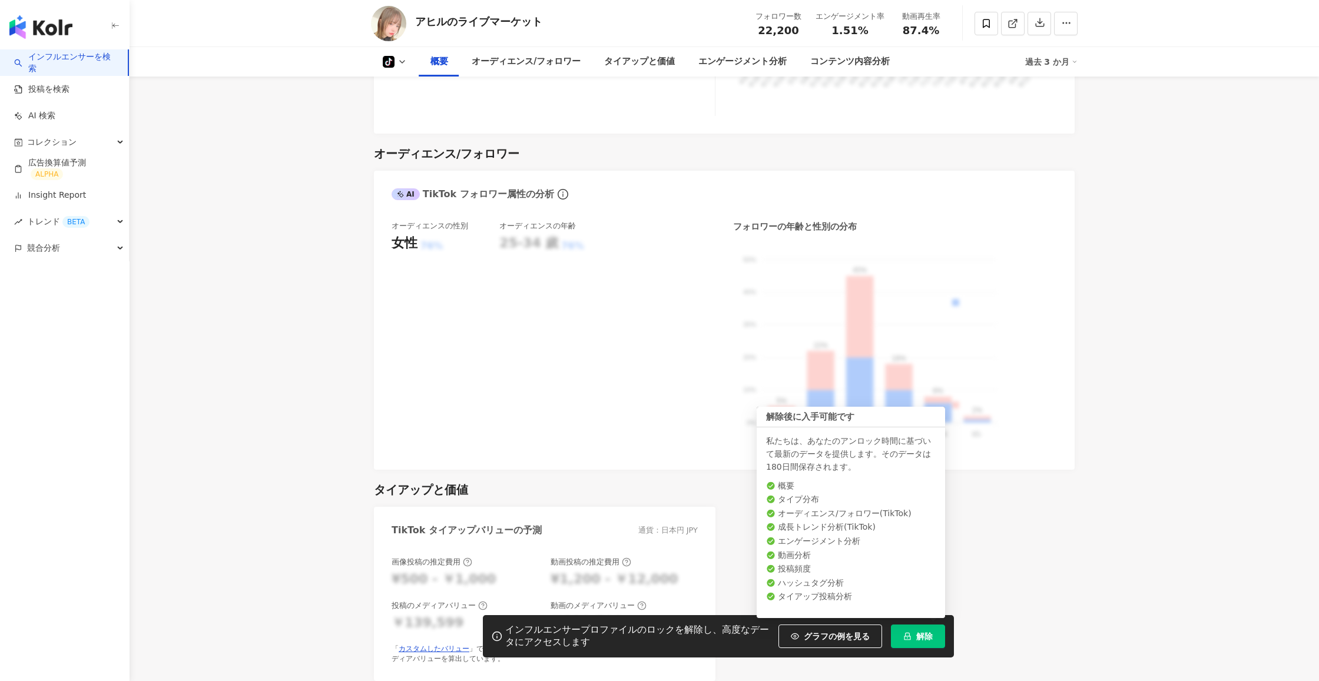
click at [932, 634] on span "解除" at bounding box center [925, 636] width 16 height 9
